Goal: Check status: Check status

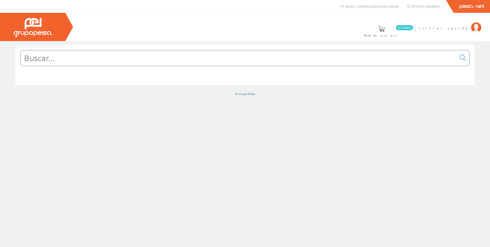
click at [458, 28] on span "Iniciar sesión" at bounding box center [444, 27] width 50 height 5
click at [449, 28] on span "ABEL GORRIZ ELECTRI.2008 S.L" at bounding box center [416, 27] width 106 height 5
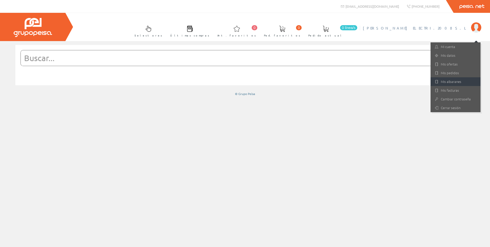
click at [464, 79] on link "Mis albaranes" at bounding box center [456, 81] width 50 height 9
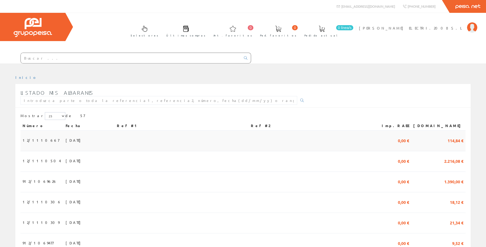
click at [105, 140] on td "06/10/2025" at bounding box center [89, 141] width 51 height 21
click at [72, 158] on td "01/10/2025" at bounding box center [89, 161] width 51 height 21
click at [66, 182] on span "[DATE]" at bounding box center [75, 181] width 18 height 9
click at [66, 201] on span "[DATE]" at bounding box center [75, 201] width 18 height 9
